Goal: Transaction & Acquisition: Purchase product/service

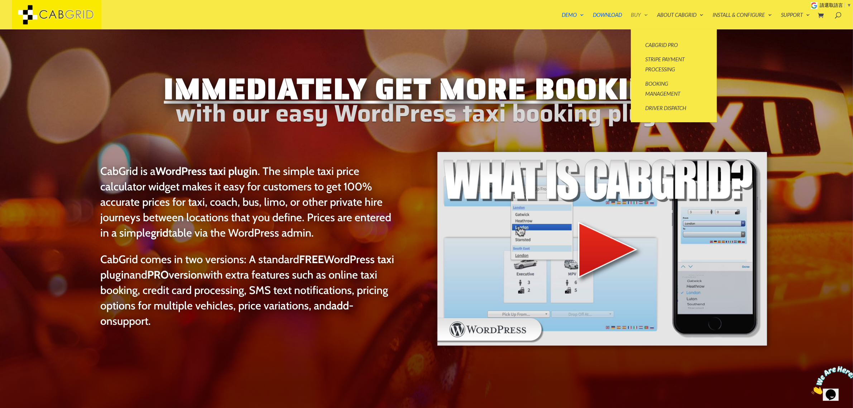
click at [634, 13] on link "Buy" at bounding box center [639, 20] width 17 height 17
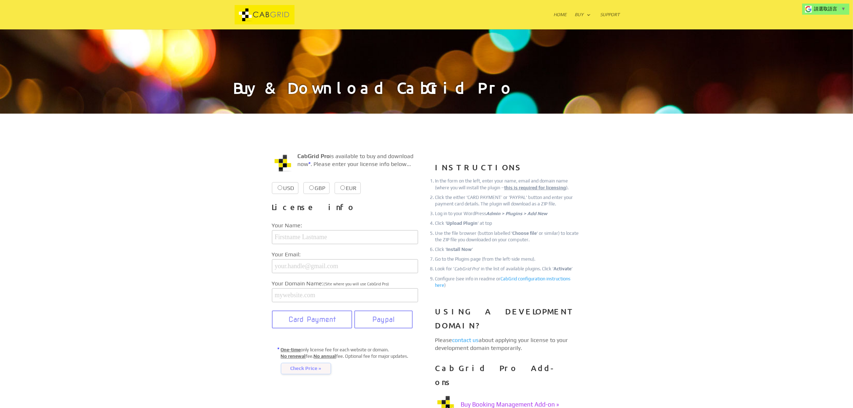
click at [285, 190] on label "USD $39.99 $39.99" at bounding box center [285, 188] width 27 height 12
click at [282, 190] on input "USD $39.99 $39.99" at bounding box center [280, 187] width 5 height 5
radio input "true"
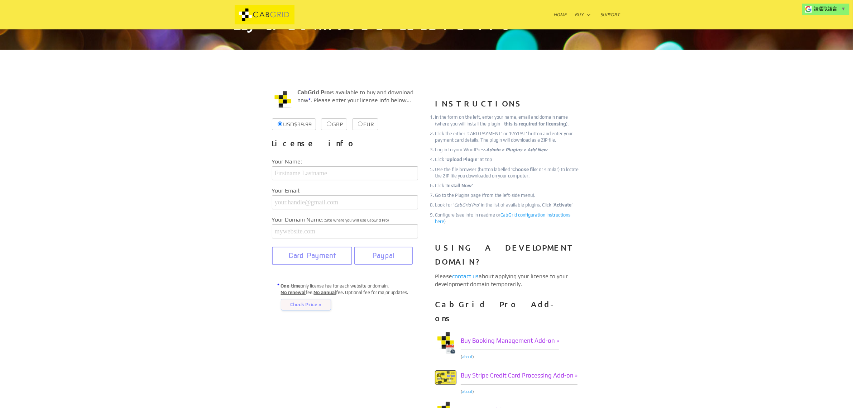
scroll to position [90, 0]
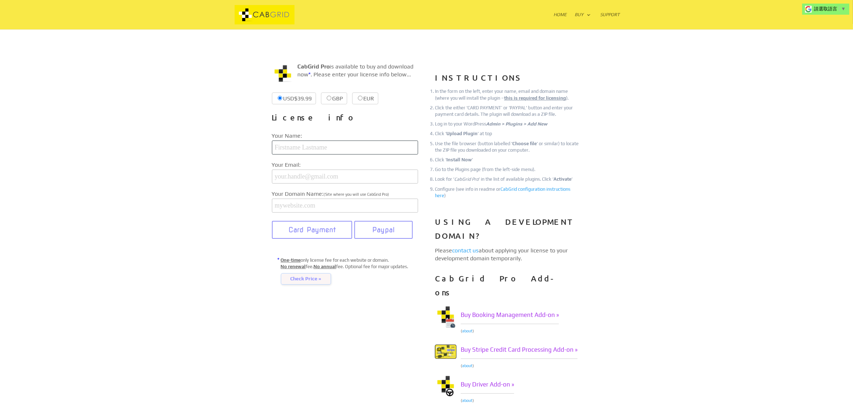
click at [329, 149] on input "text" at bounding box center [345, 147] width 146 height 14
type input "xavie usna"
type input "ldhmlpq90b@jkotypc.com"
click at [321, 210] on input "text" at bounding box center [345, 206] width 146 height 14
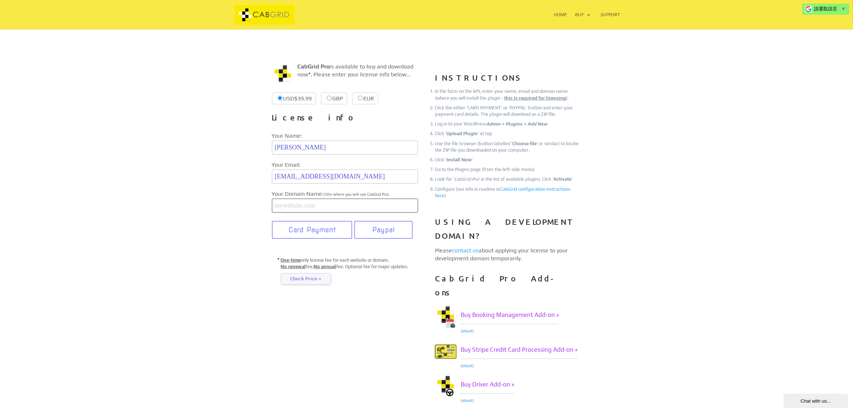
click at [337, 213] on input "text" at bounding box center [345, 206] width 146 height 14
click at [218, 214] on div "CabGrid Pro is available to buy and download now * . Please enter your license …" at bounding box center [426, 235] width 853 height 422
drag, startPoint x: 367, startPoint y: 209, endPoint x: 324, endPoint y: 209, distance: 42.3
click at [324, 209] on input "get.cabgrid.com/custom.php" at bounding box center [345, 206] width 146 height 14
type input "get.cabgrid.com"
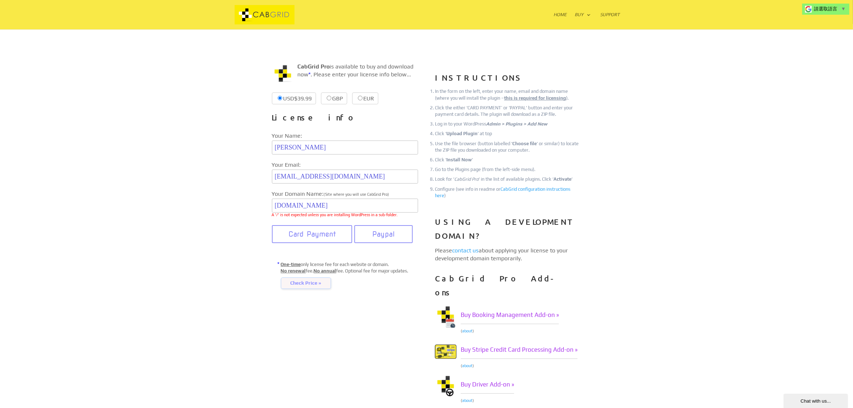
click at [146, 244] on div "CabGrid Pro is available to buy and download now * . Please enter your license …" at bounding box center [426, 235] width 853 height 422
drag, startPoint x: 309, startPoint y: 231, endPoint x: 8, endPoint y: 146, distance: 313.0
click at [309, 231] on button "Card Payment" at bounding box center [312, 230] width 81 height 18
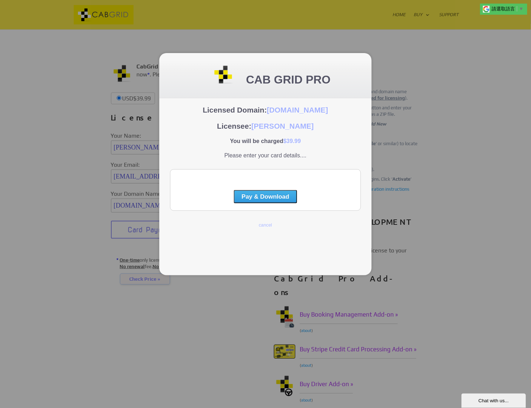
click at [261, 198] on button "Pay & Download" at bounding box center [265, 196] width 63 height 13
